Goal: Transaction & Acquisition: Obtain resource

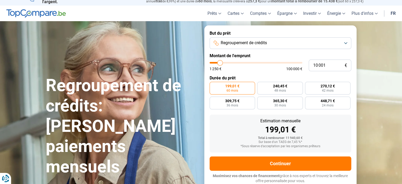
click at [316, 65] on input "10 001" at bounding box center [329, 65] width 43 height 12
click at [321, 64] on input "10 001" at bounding box center [329, 65] width 43 height 12
type input "100 101"
type input "100000"
click at [321, 64] on input "100 101" at bounding box center [329, 65] width 43 height 12
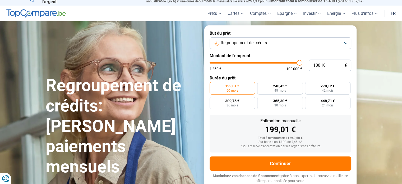
type input "100 000"
type input "100000"
radio input "false"
click at [321, 64] on input "100 000" at bounding box center [329, 65] width 43 height 12
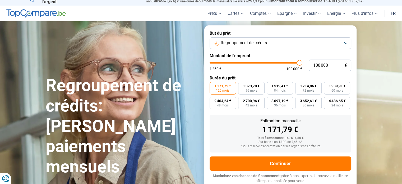
click at [321, 64] on input "100 000" at bounding box center [329, 65] width 43 height 12
type input "1"
type input "1250"
type input "18"
type input "1250"
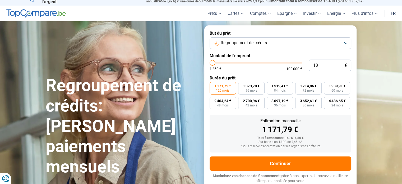
type input "185"
type input "1250"
type input "1 850"
type input "1750"
type input "18 500"
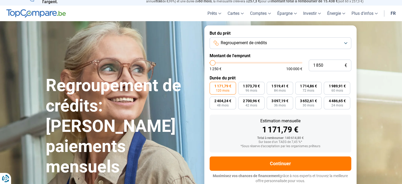
type input "18500"
type input "18 500"
radio input "true"
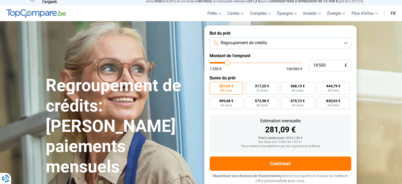
click at [298, 81] on form "But du prêt Regroupement de crédits Montant de l'emprunt 18 500 € 1 250 € 100 0…" at bounding box center [280, 106] width 152 height 163
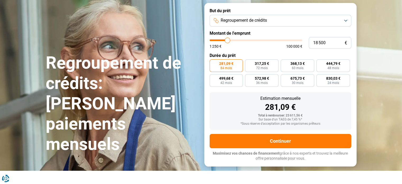
scroll to position [7, 0]
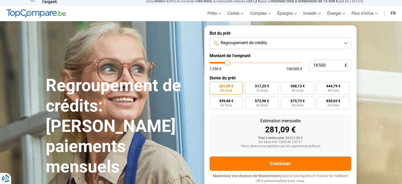
click at [343, 43] on button "Regroupement de crédits" at bounding box center [280, 43] width 142 height 12
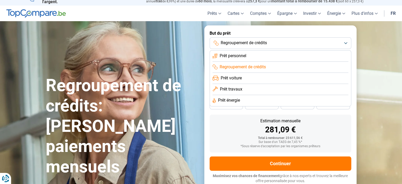
click at [243, 53] on span "Prêt personnel" at bounding box center [232, 56] width 27 height 6
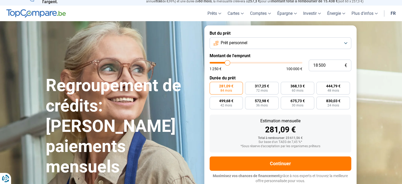
click at [282, 44] on button "Prêt personnel" at bounding box center [280, 43] width 142 height 12
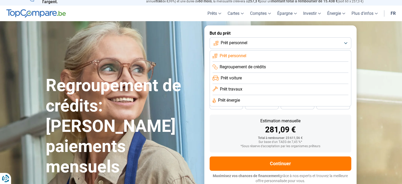
click at [262, 74] on li "Prêt voiture" at bounding box center [280, 78] width 136 height 11
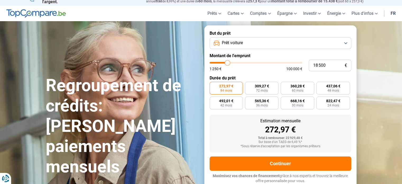
click at [272, 44] on button "Prêt voiture" at bounding box center [280, 43] width 142 height 12
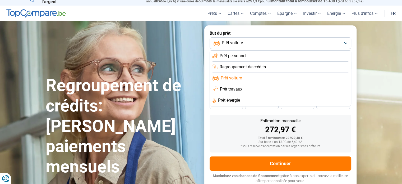
click at [251, 65] on span "Regroupement de crédits" at bounding box center [242, 67] width 46 height 6
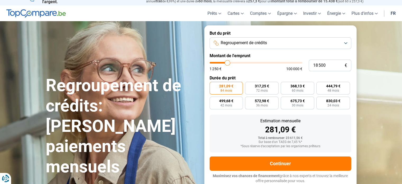
click at [258, 45] on span "Regroupement de crédits" at bounding box center [243, 43] width 46 height 6
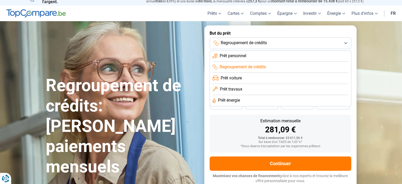
click at [260, 47] on button "Regroupement de crédits" at bounding box center [280, 43] width 142 height 12
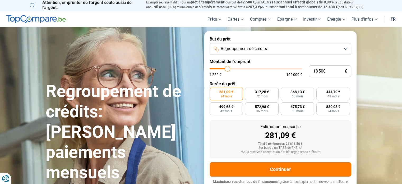
scroll to position [0, 0]
